Goal: Information Seeking & Learning: Learn about a topic

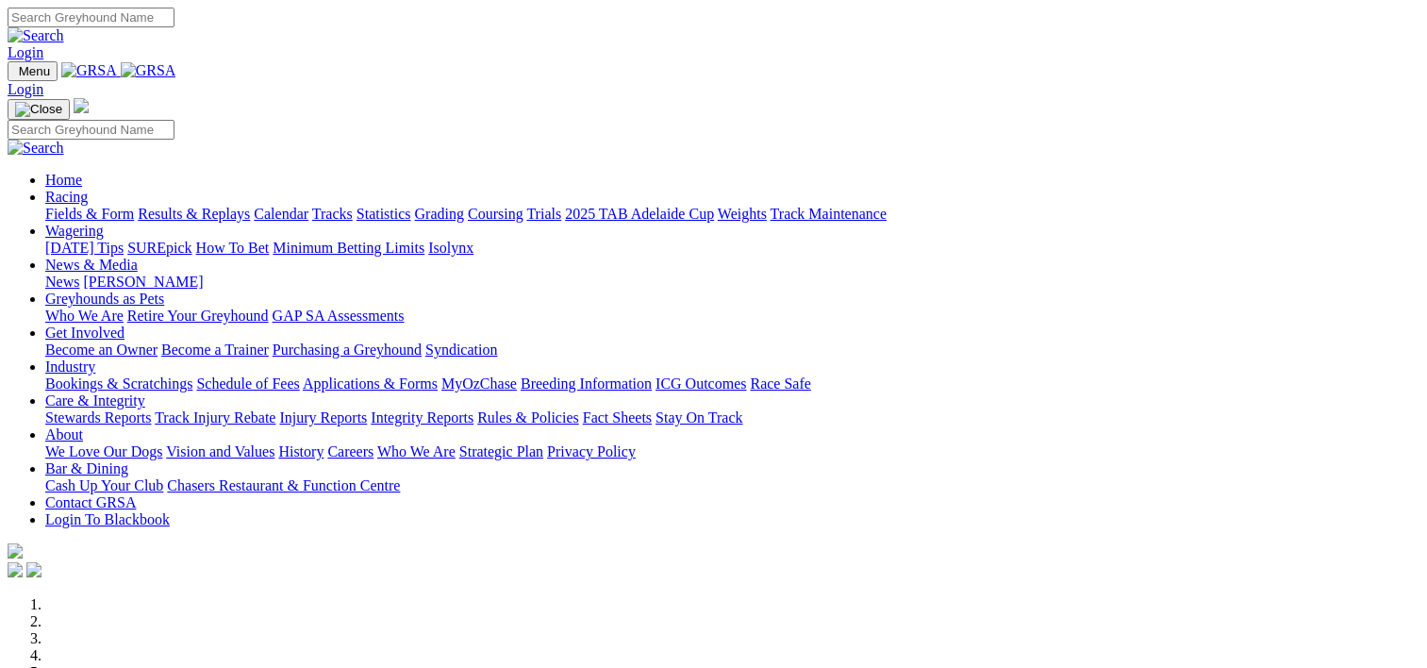
scroll to position [707, 0]
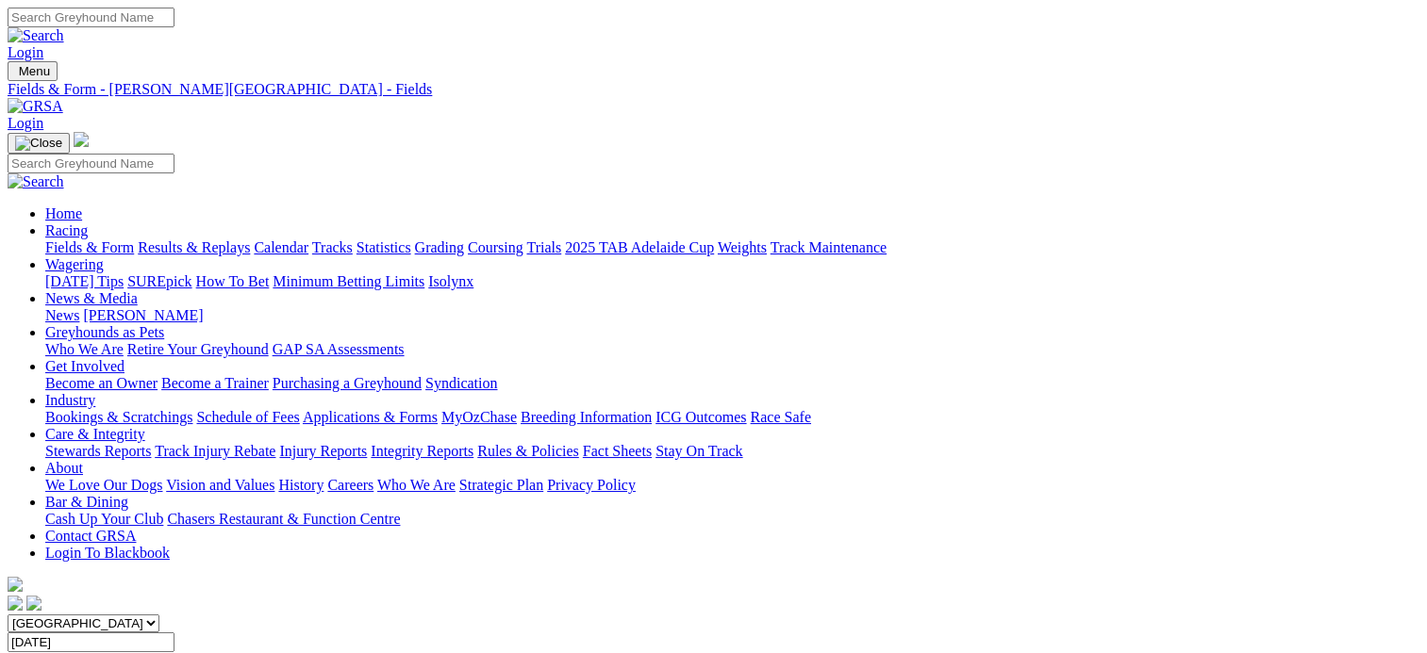
click at [87, 240] on link "Fields & Form" at bounding box center [89, 248] width 89 height 16
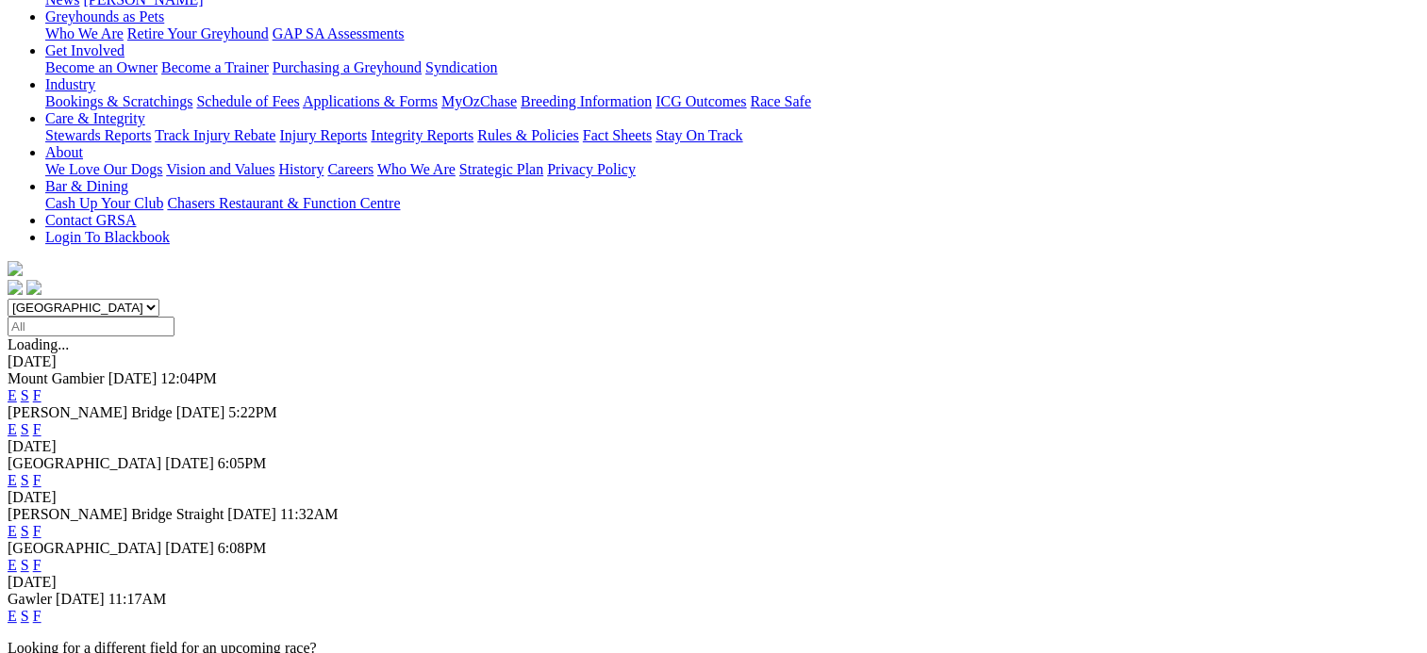
scroll to position [317, 0]
click at [41, 607] on link "F" at bounding box center [37, 615] width 8 height 16
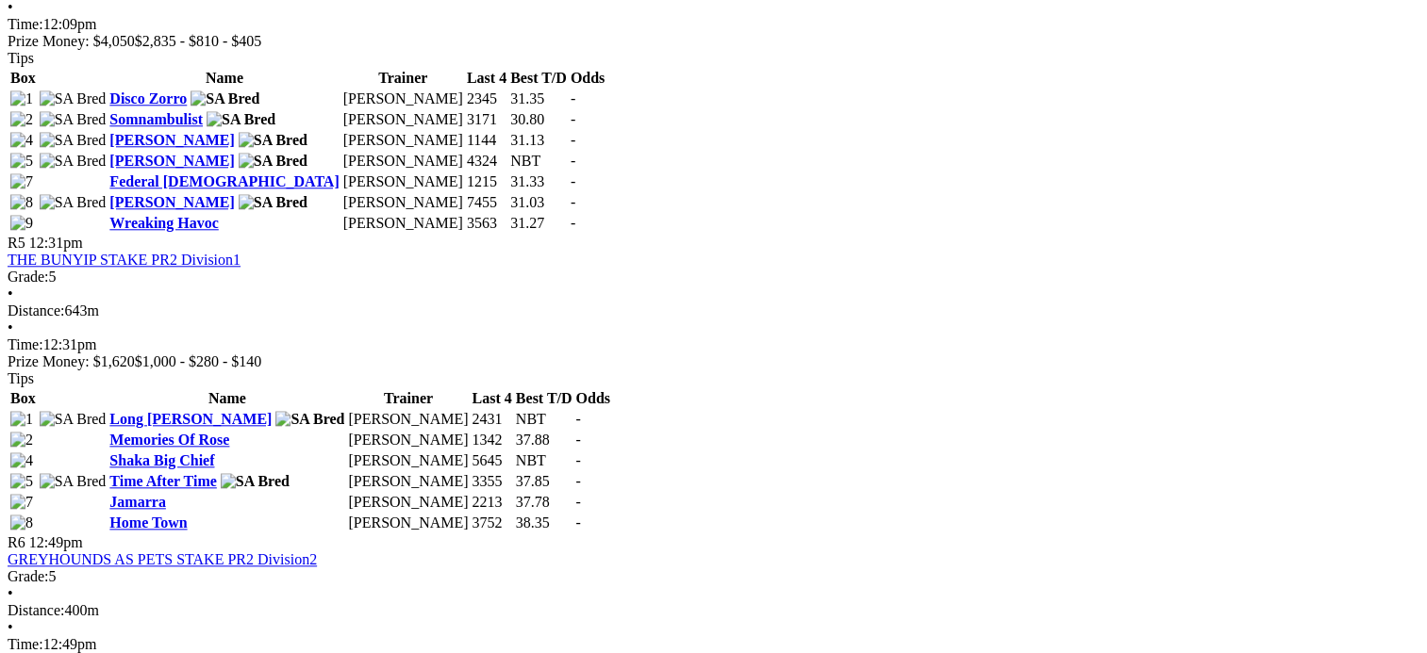
scroll to position [1911, 0]
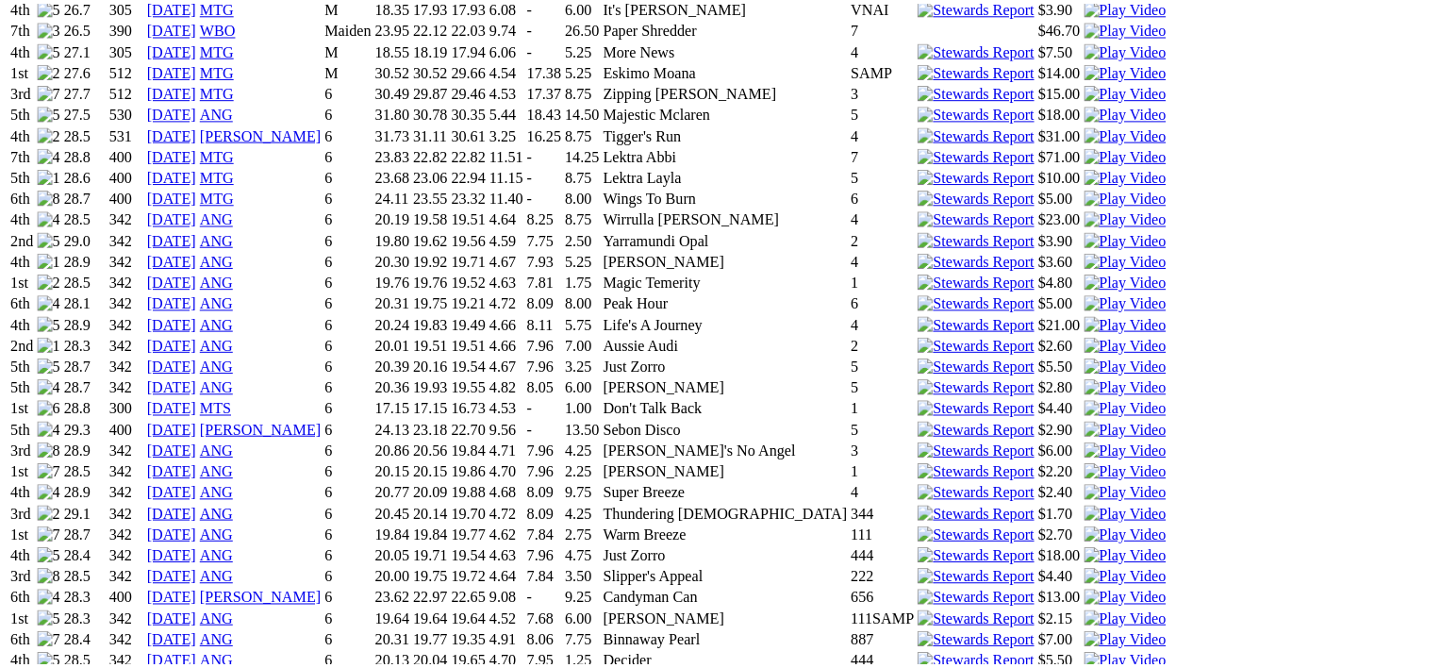
scroll to position [1422, 0]
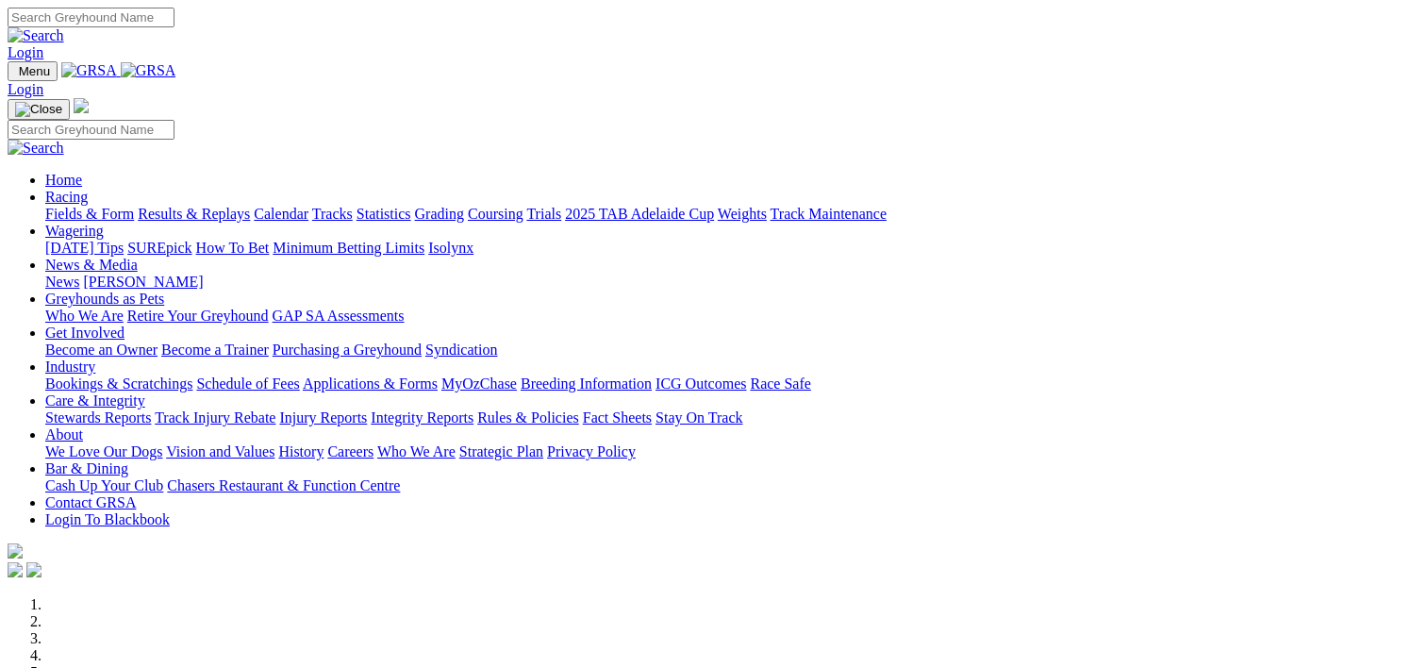
scroll to position [536, 0]
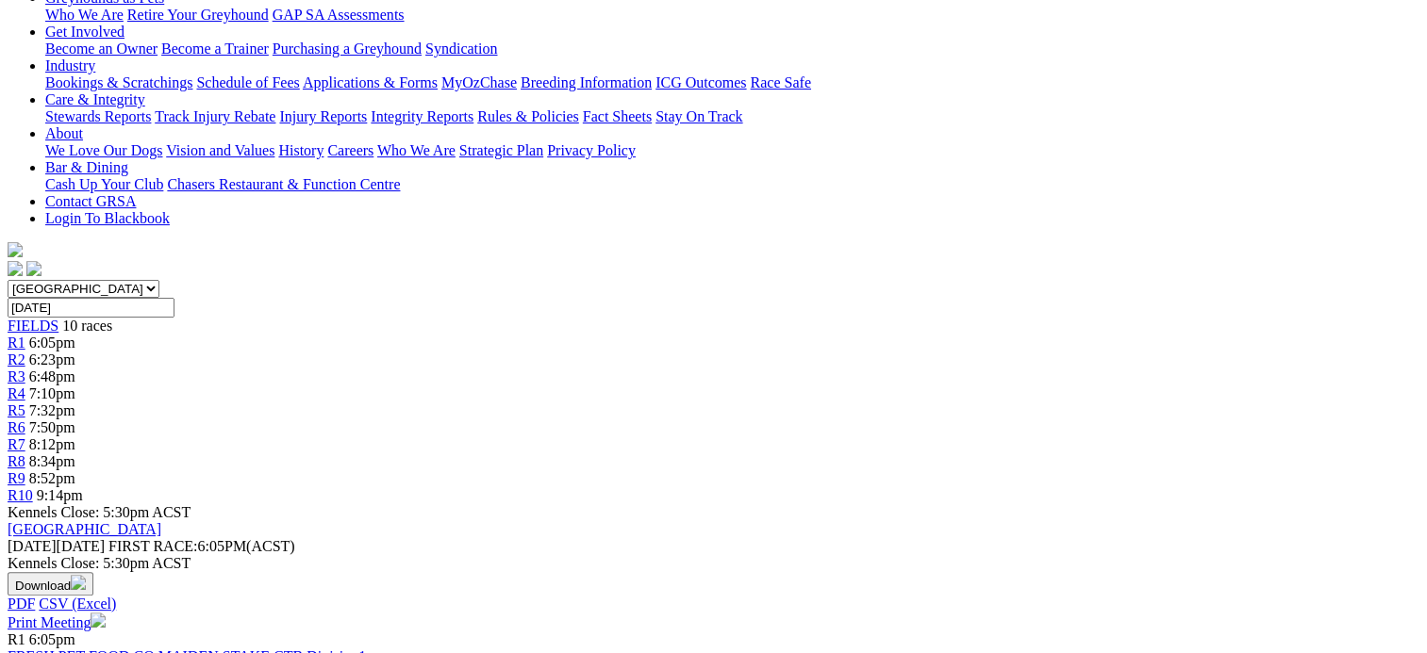
scroll to position [336, 0]
